Goal: Task Accomplishment & Management: Use online tool/utility

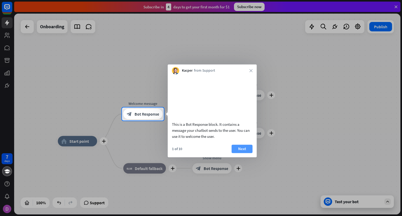
click at [246, 151] on button "Next" at bounding box center [242, 149] width 21 height 8
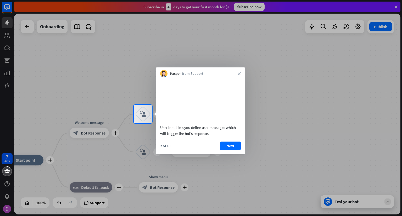
click at [398, 4] on div at bounding box center [201, 52] width 402 height 105
click at [397, 5] on div at bounding box center [201, 52] width 402 height 105
click at [228, 150] on button "Next" at bounding box center [230, 146] width 21 height 8
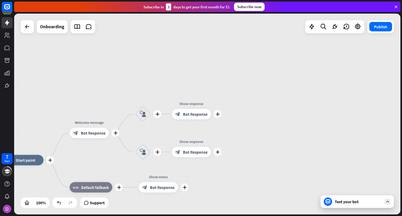
click at [228, 153] on div "plus home_2 Start point plus Welcome message block_bot_response Bot Response pl…" at bounding box center [207, 114] width 386 height 201
click at [228, 153] on body "7 days close Product Help First steps Get started with ChatBot Help Center Foll…" at bounding box center [201, 108] width 402 height 216
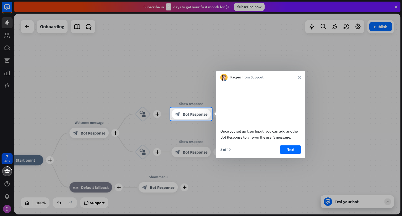
click at [228, 153] on div "3 of 10 Next" at bounding box center [260, 151] width 89 height 13
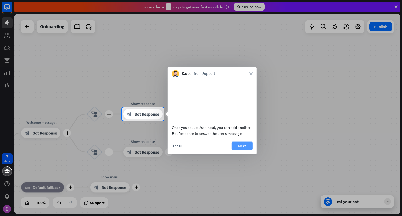
click at [250, 150] on button "Next" at bounding box center [242, 146] width 21 height 8
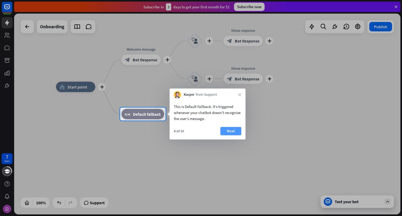
click at [238, 130] on button "Next" at bounding box center [230, 131] width 21 height 8
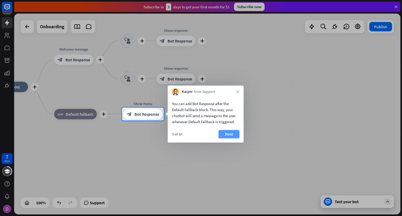
click at [235, 134] on button "Next" at bounding box center [228, 134] width 21 height 8
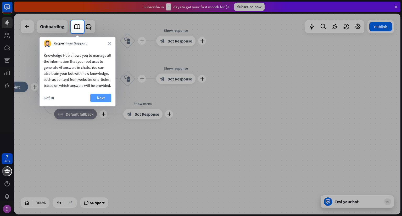
click at [104, 102] on button "Next" at bounding box center [100, 98] width 21 height 8
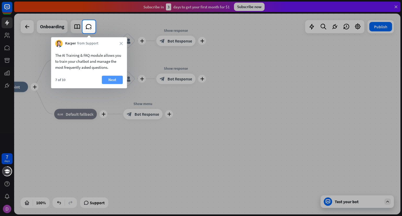
click at [112, 82] on button "Next" at bounding box center [112, 80] width 21 height 8
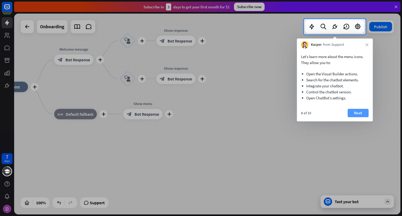
click at [355, 111] on button "Next" at bounding box center [357, 113] width 21 height 8
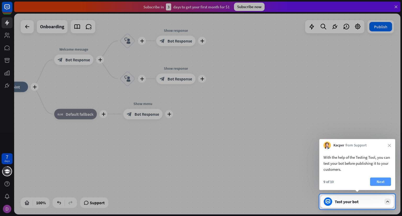
click at [378, 182] on button "Next" at bounding box center [380, 182] width 21 height 8
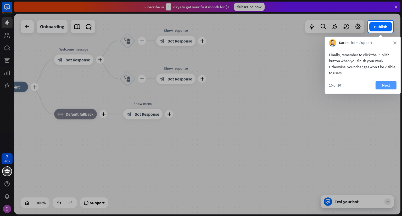
click at [384, 85] on button "Next" at bounding box center [385, 85] width 21 height 8
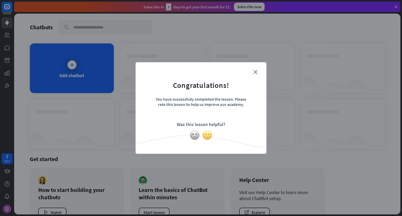
click at [206, 135] on img at bounding box center [207, 135] width 10 height 10
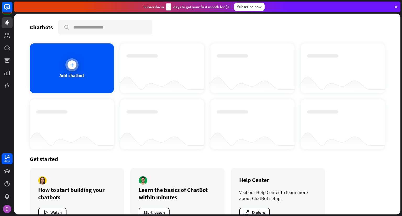
click at [84, 69] on div "Add chatbot" at bounding box center [72, 68] width 84 height 50
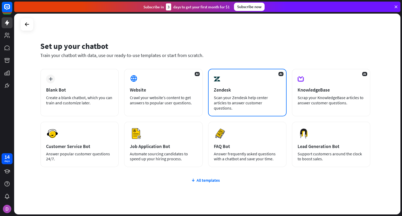
scroll to position [10, 0]
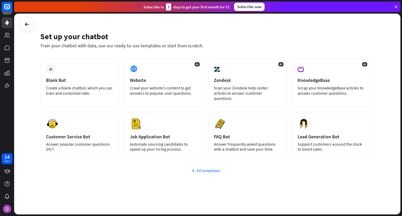
click at [214, 168] on div "All templates" at bounding box center [205, 170] width 330 height 5
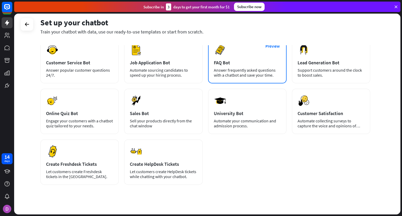
scroll to position [0, 0]
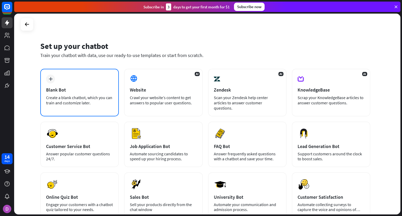
click at [86, 89] on div "Blank Bot" at bounding box center [79, 90] width 67 height 6
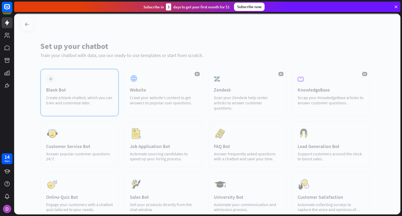
click at [86, 89] on div at bounding box center [207, 114] width 386 height 201
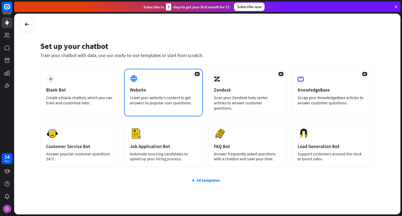
click at [166, 95] on div "Crawl your website’s content to get answers to popular user questions." at bounding box center [163, 100] width 67 height 10
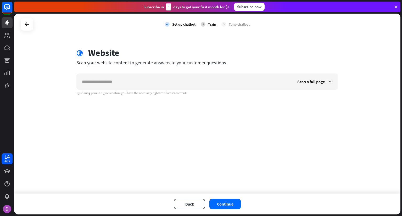
click at [166, 95] on div "check Set up chatbot 2 Train 3 Tune chatbot globe Website Scan your website con…" at bounding box center [207, 104] width 386 height 180
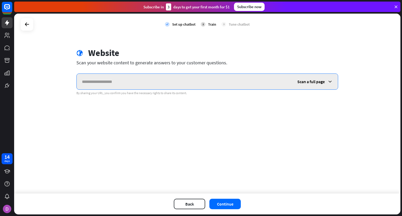
click at [165, 81] on input "text" at bounding box center [184, 82] width 215 height 16
paste input "**********"
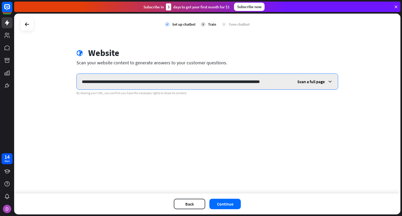
scroll to position [0, 2]
type input "**********"
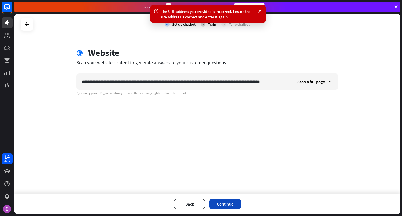
scroll to position [0, 0]
click at [218, 202] on button "Continue" at bounding box center [224, 204] width 31 height 10
